Goal: Information Seeking & Learning: Learn about a topic

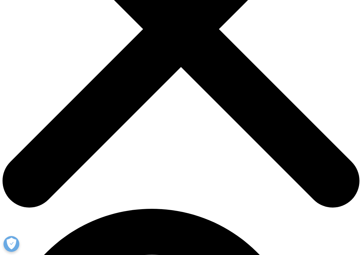
scroll to position [161, 0]
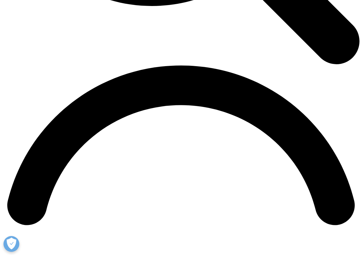
scroll to position [661, 0]
